Goal: Complete application form

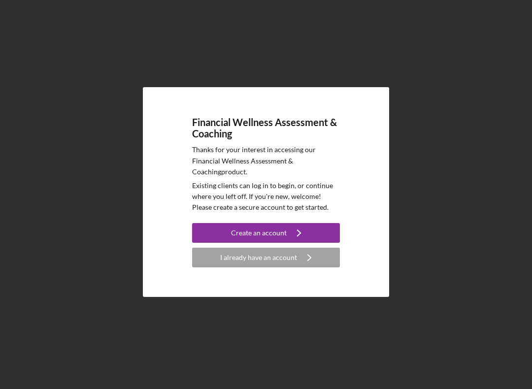
click at [327, 260] on button "I already have an account Icon/Navigate" at bounding box center [266, 258] width 148 height 20
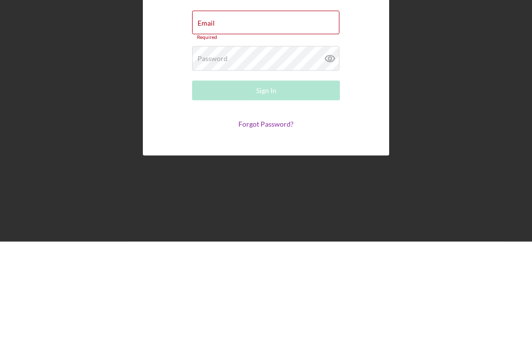
scroll to position [39, 0]
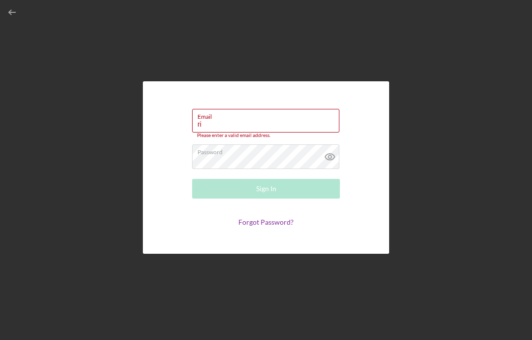
click at [330, 144] on icon at bounding box center [330, 156] width 25 height 25
click at [222, 109] on input "ri" at bounding box center [265, 121] width 147 height 24
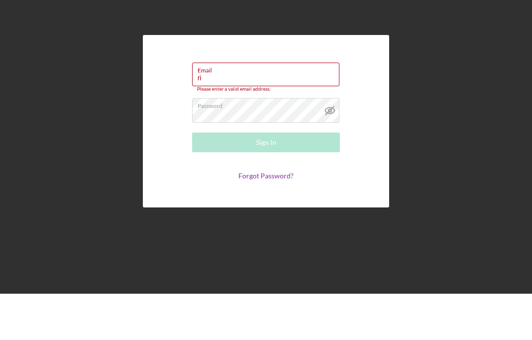
type input "r"
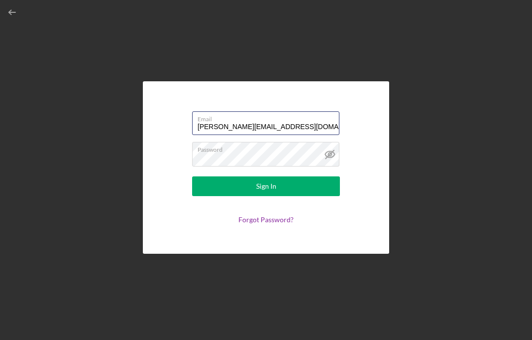
type input "[PERSON_NAME][EMAIL_ADDRESS][DOMAIN_NAME]"
click at [283, 176] on button "Sign In" at bounding box center [266, 186] width 148 height 20
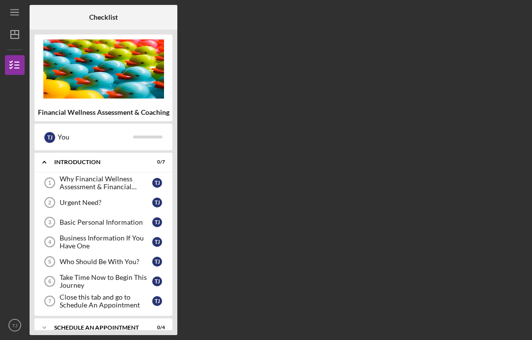
click at [70, 175] on div "Why Financial Wellness Assessment & Financial Coaching?" at bounding box center [106, 183] width 93 height 16
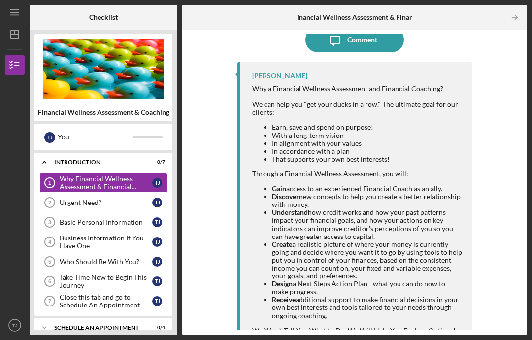
scroll to position [22, 0]
click at [66, 199] on div "Urgent Need?" at bounding box center [106, 203] width 93 height 8
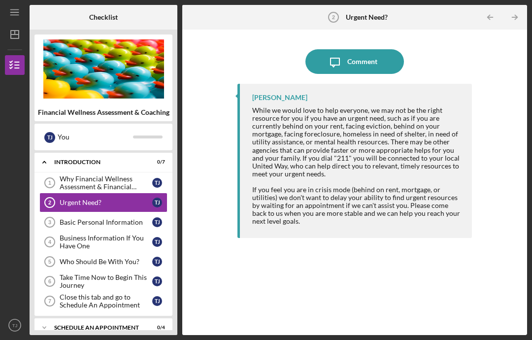
click at [66, 175] on div "Why Financial Wellness Assessment & Financial Coaching?" at bounding box center [106, 183] width 93 height 16
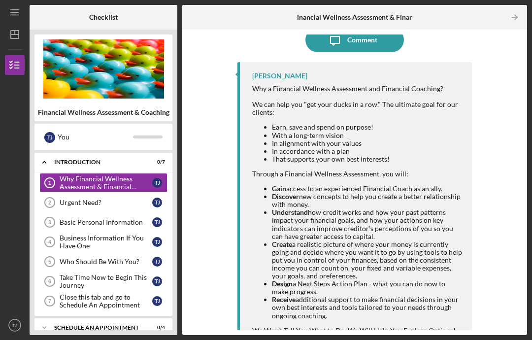
click at [132, 199] on div "Urgent Need?" at bounding box center [106, 203] width 93 height 8
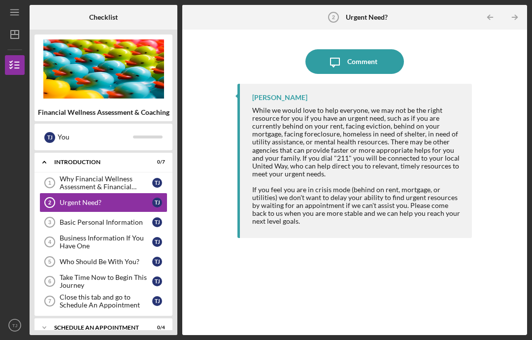
click at [73, 218] on div "Basic Personal Information" at bounding box center [106, 222] width 93 height 8
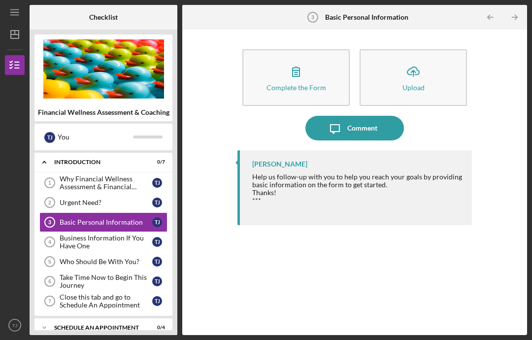
click at [310, 84] on div "Complete the Form" at bounding box center [297, 87] width 60 height 7
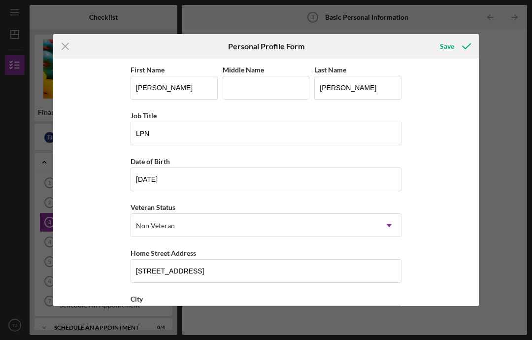
click at [448, 42] on div "Save" at bounding box center [447, 46] width 14 height 20
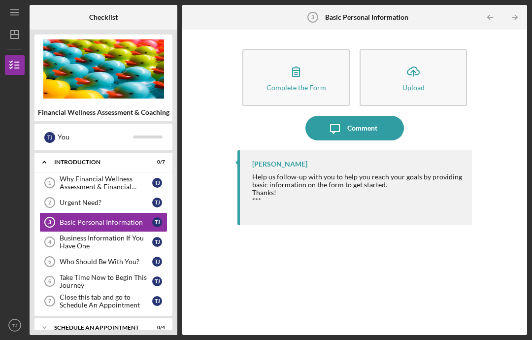
click at [129, 234] on div "Business Information If You Have One" at bounding box center [106, 242] width 93 height 16
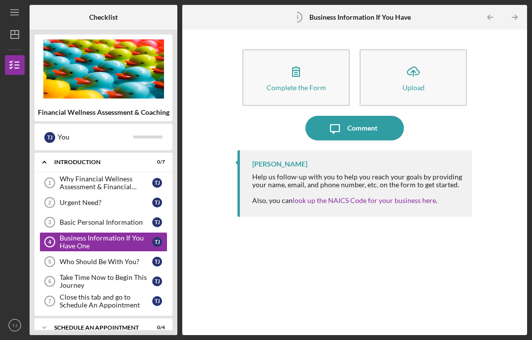
click at [316, 73] on button "Complete the Form Form" at bounding box center [296, 77] width 107 height 57
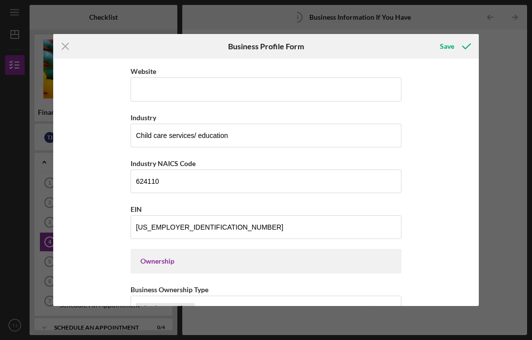
scroll to position [293, 0]
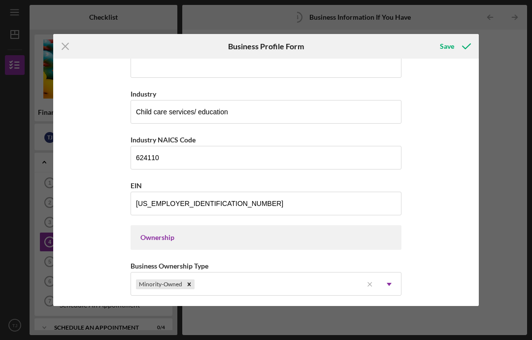
click at [449, 45] on div "Save" at bounding box center [447, 46] width 14 height 20
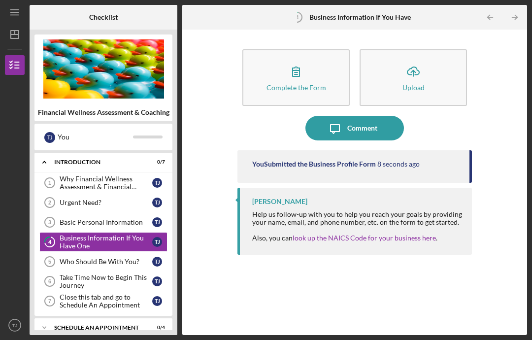
click at [448, 57] on button "Icon/Upload Upload" at bounding box center [413, 77] width 107 height 57
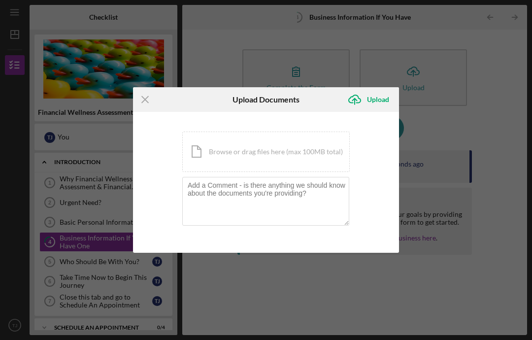
click at [149, 102] on icon "Icon/Menu Close" at bounding box center [145, 99] width 25 height 25
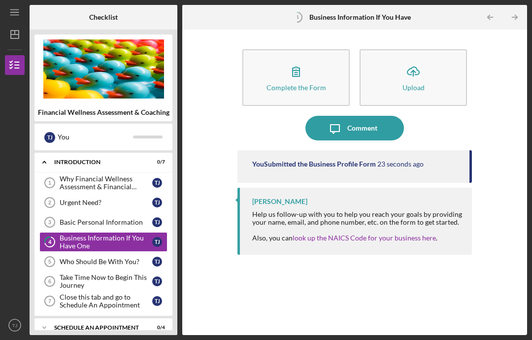
click at [323, 49] on button "Complete the Form Form" at bounding box center [296, 77] width 107 height 57
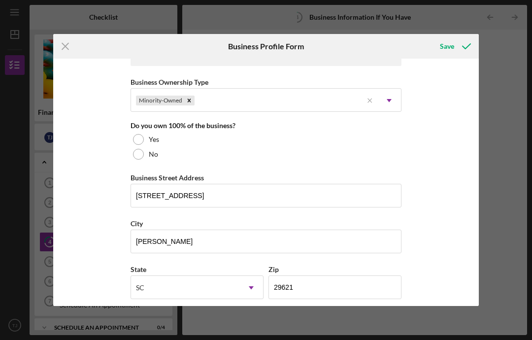
scroll to position [477, 0]
click at [137, 145] on div at bounding box center [138, 139] width 11 height 11
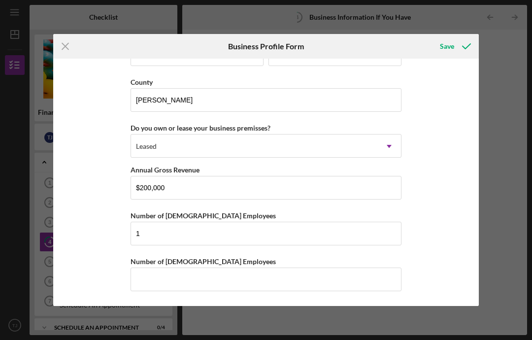
scroll to position [963, 0]
click at [390, 128] on div "Do you own or lease your business premisses? Leased Icon/Dropdown Arrow" at bounding box center [266, 140] width 271 height 36
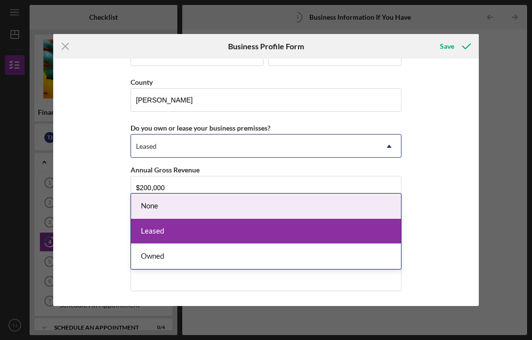
click at [394, 194] on div "None" at bounding box center [266, 206] width 270 height 25
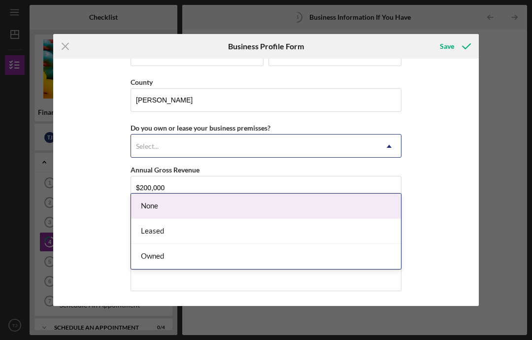
click at [141, 194] on div "None" at bounding box center [266, 206] width 270 height 25
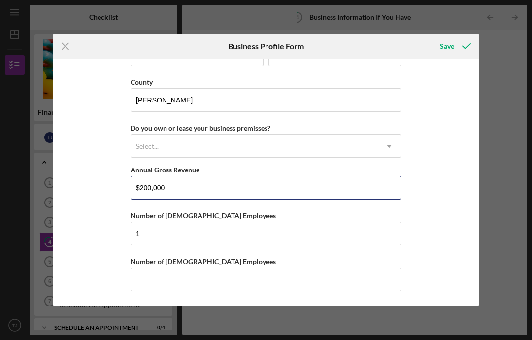
click at [350, 183] on input "$200,000" at bounding box center [266, 188] width 271 height 24
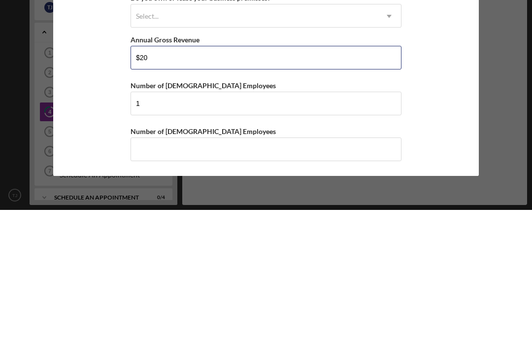
type input "$2"
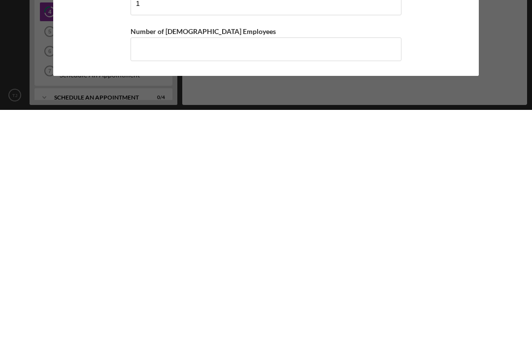
type input "$00"
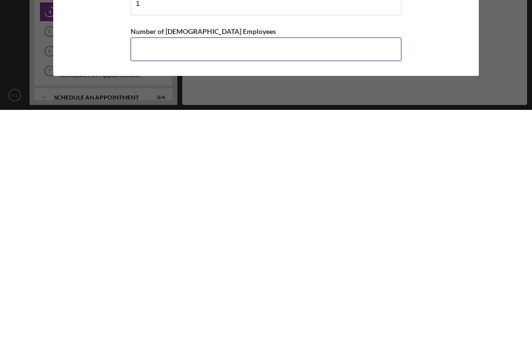
click at [381, 268] on input "Number of [DEMOGRAPHIC_DATA] Employees" at bounding box center [266, 280] width 271 height 24
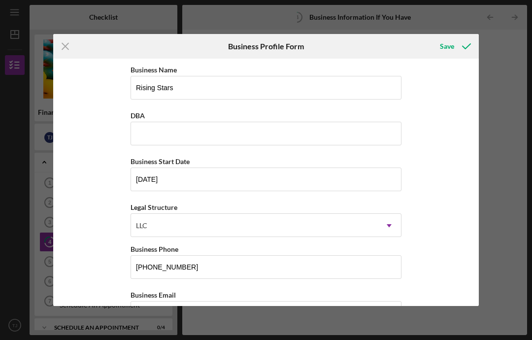
scroll to position [0, 0]
type input "0"
click at [458, 48] on icon "submit" at bounding box center [467, 46] width 25 height 25
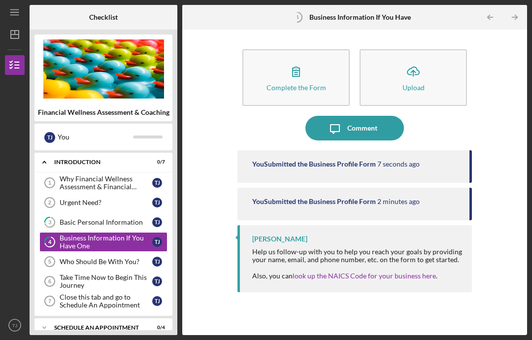
click at [448, 54] on button "Icon/Upload Upload" at bounding box center [413, 77] width 107 height 57
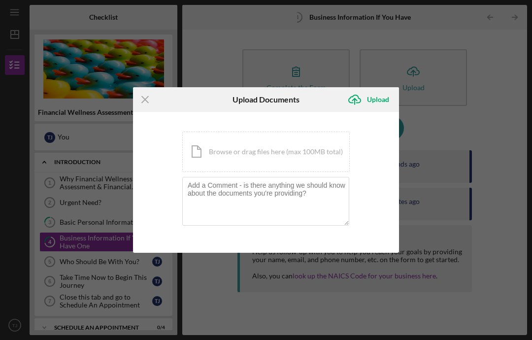
click at [144, 103] on icon "Icon/Menu Close" at bounding box center [145, 99] width 25 height 25
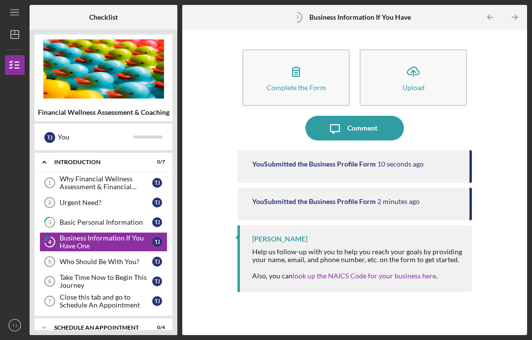
click at [67, 258] on div "Who Should Be With You?" at bounding box center [106, 262] width 93 height 8
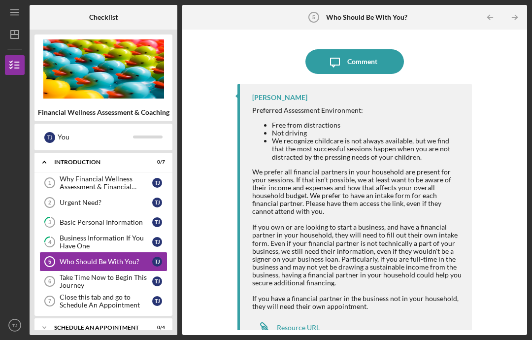
click at [67, 274] on div "Take Time Now to Begin This Journey" at bounding box center [106, 282] width 93 height 16
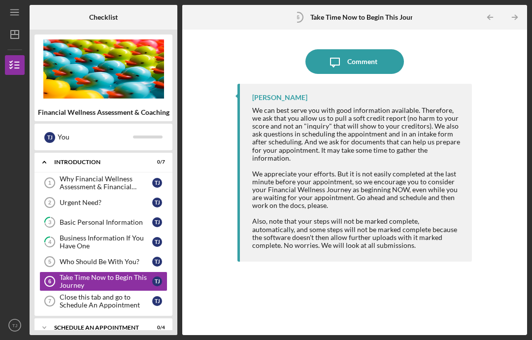
click at [64, 301] on div "Close this tab and go to Schedule An Appointment" at bounding box center [106, 301] width 93 height 16
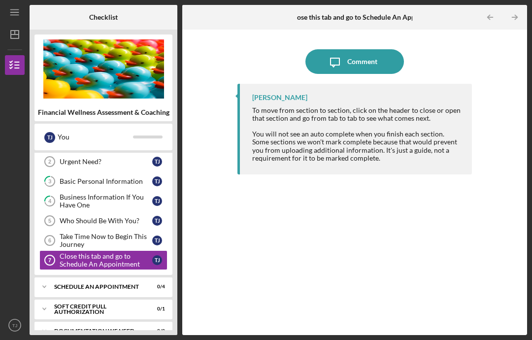
scroll to position [48, 0]
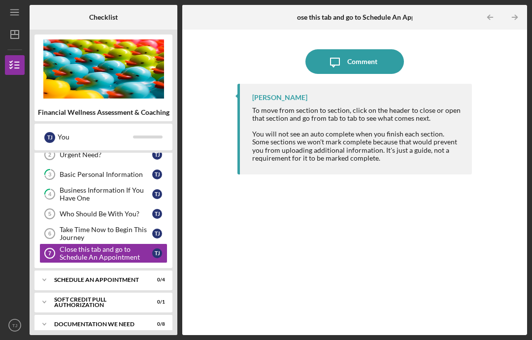
click at [139, 280] on div "Schedule An Appointment" at bounding box center [97, 280] width 86 height 6
click at [104, 299] on div "Our Virtual Meetings will be held on Zoom" at bounding box center [106, 301] width 93 height 16
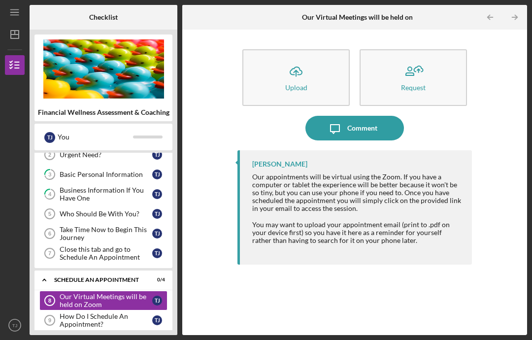
scroll to position [35, 0]
click at [106, 313] on div "How Do I Schedule An Appointment?" at bounding box center [106, 321] width 93 height 16
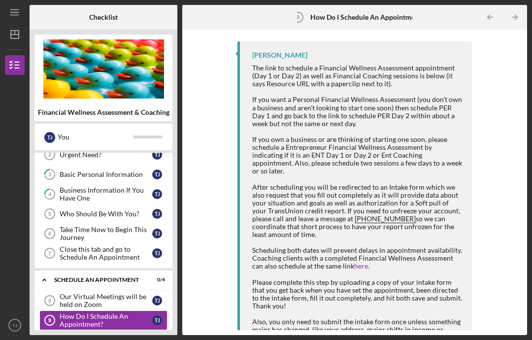
scroll to position [42, 0]
click at [115, 336] on div "What if I Need to Reschedule?" at bounding box center [106, 340] width 93 height 8
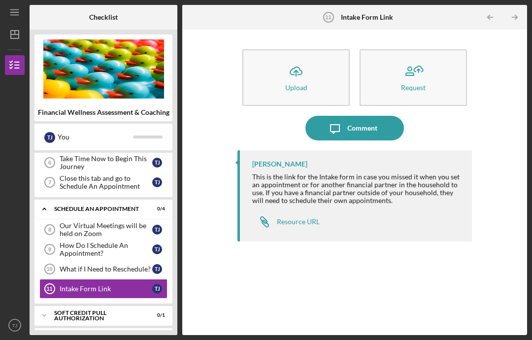
scroll to position [123, 0]
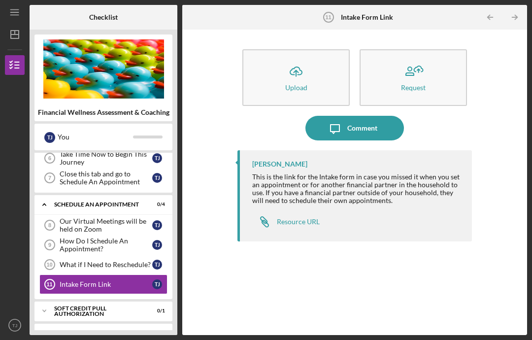
click at [308, 218] on div "Resource URL" at bounding box center [298, 222] width 43 height 8
click at [135, 306] on div "Soft Credit Pull Authorization" at bounding box center [97, 311] width 86 height 11
click at [133, 328] on div "Credit Authorization" at bounding box center [106, 332] width 93 height 8
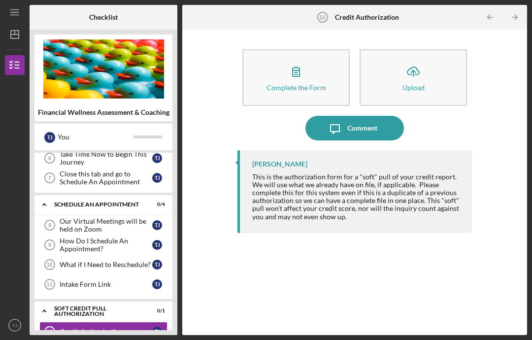
click at [320, 49] on button "Complete the Form Form" at bounding box center [296, 77] width 107 height 57
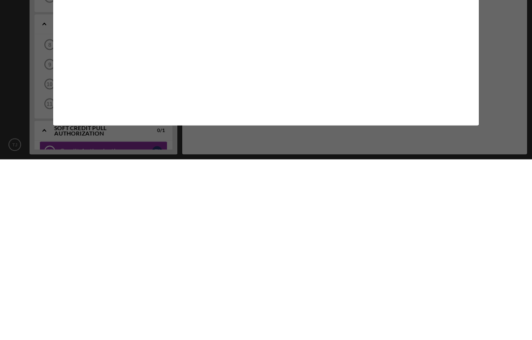
scroll to position [39, 0]
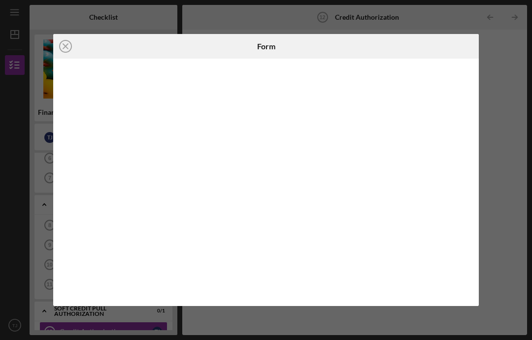
click at [68, 41] on icon "Icon/Close" at bounding box center [65, 46] width 25 height 25
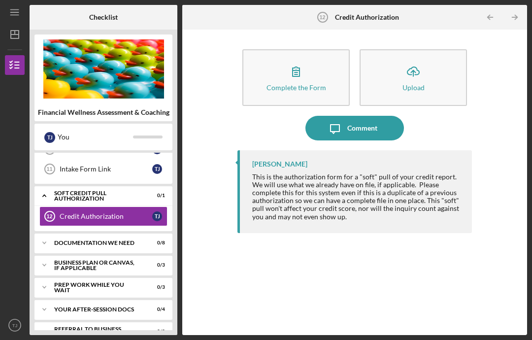
scroll to position [238, 0]
click at [132, 241] on div "Documentation We Need" at bounding box center [97, 244] width 86 height 6
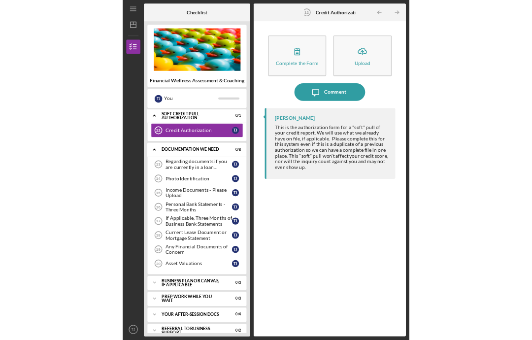
scroll to position [268, 0]
